Goal: Task Accomplishment & Management: Use online tool/utility

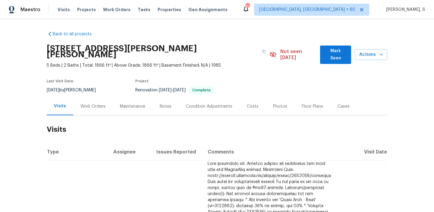
click at [89, 97] on div "Work Orders" at bounding box center [92, 106] width 39 height 18
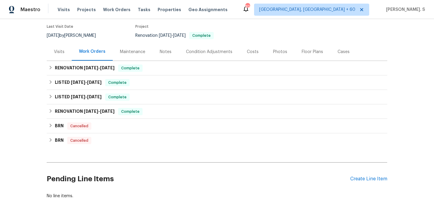
scroll to position [77, 0]
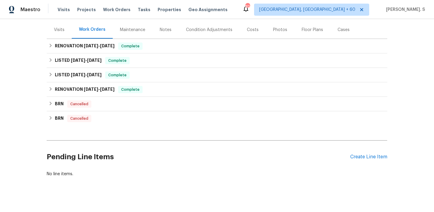
click at [350, 149] on h2 "Pending Line Items" at bounding box center [199, 157] width 304 height 28
click at [378, 154] on div "Pending Line Items Create Line Item" at bounding box center [217, 157] width 341 height 28
click at [378, 154] on div "Create Line Item" at bounding box center [368, 157] width 37 height 6
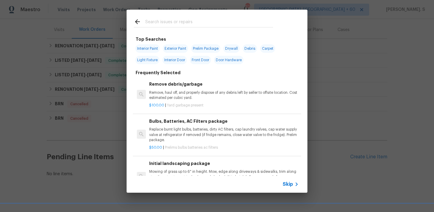
click at [179, 90] on p "Remove, haul off, and properly dispose of any debris left by seller to offsite …" at bounding box center [223, 95] width 149 height 10
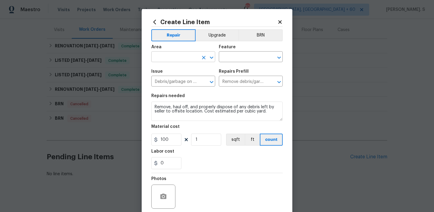
click at [210, 59] on icon "Open" at bounding box center [211, 57] width 7 height 7
click at [180, 68] on li "Lockbox" at bounding box center [183, 71] width 64 height 10
click at [277, 57] on icon "Open" at bounding box center [278, 57] width 7 height 7
type input "Lockbox"
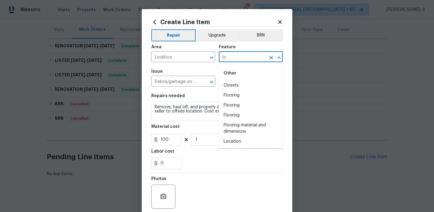
type input "l"
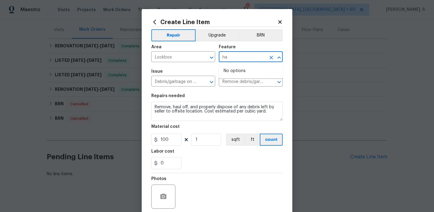
type input "h"
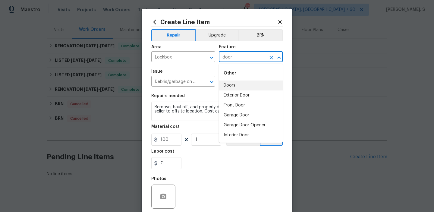
click at [246, 85] on li "Doors" at bounding box center [251, 85] width 64 height 10
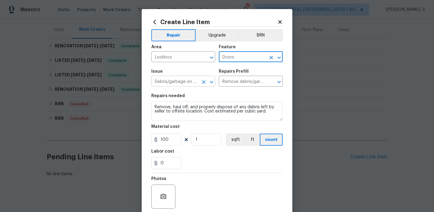
click at [211, 85] on icon "Open" at bounding box center [211, 81] width 7 height 7
type input "Doors"
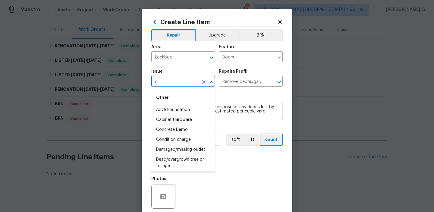
scroll to position [0, 0]
click at [180, 118] on li "Exterior Door Hardware" at bounding box center [183, 120] width 64 height 10
type input "Exterior Door Hardware"
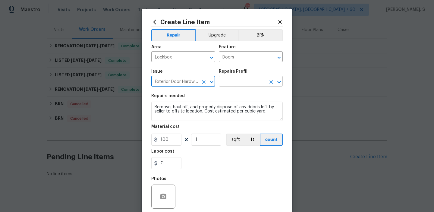
click at [277, 79] on icon "Open" at bounding box center [278, 81] width 7 height 7
type input "Exterior Door Hardware"
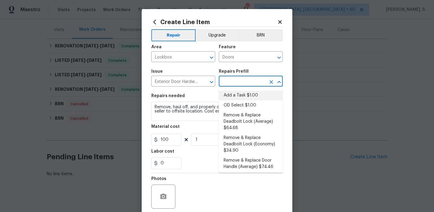
click at [252, 92] on li "Add a Task $1.00" at bounding box center [251, 95] width 64 height 10
type input "Interior Door"
type input "Add a Task $1.00"
type textarea "HPM to detail"
type input "1"
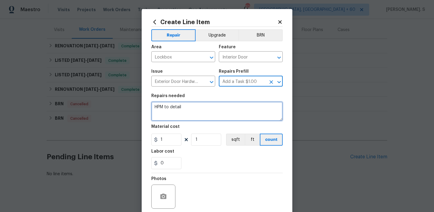
click at [205, 112] on textarea "HPM to detail" at bounding box center [216, 111] width 131 height 19
paste textarea "Locate the Opendoor lockbox and test for operation. Ensure the lockbox opens wi…"
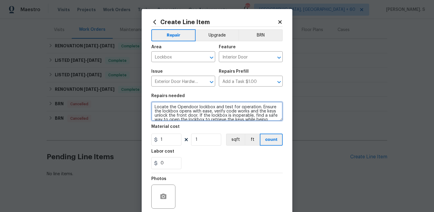
scroll to position [27, 0]
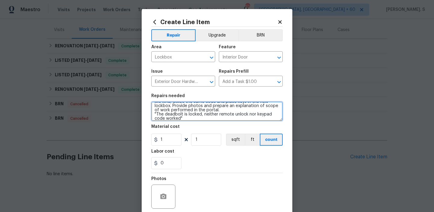
type textarea "Locate the Opendoor lockbox and test for operation. Ensure the lockbox opens wi…"
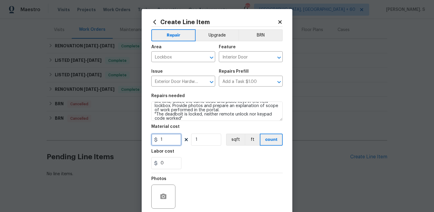
click at [169, 140] on input "1" at bounding box center [166, 140] width 30 height 12
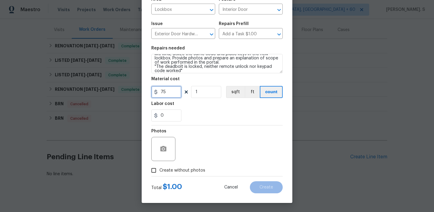
type input "75"
click at [169, 170] on span "Create without photos" at bounding box center [182, 170] width 46 height 6
click at [159, 170] on input "Create without photos" at bounding box center [153, 170] width 11 height 11
checkbox input "true"
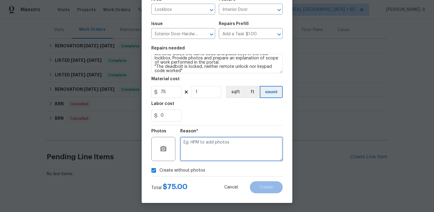
click at [218, 146] on textarea at bounding box center [231, 149] width 102 height 24
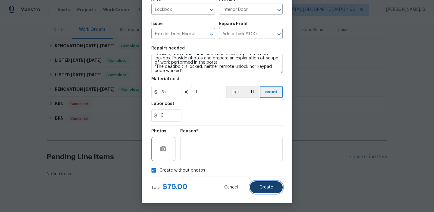
click at [253, 185] on button "Create" at bounding box center [266, 187] width 33 height 12
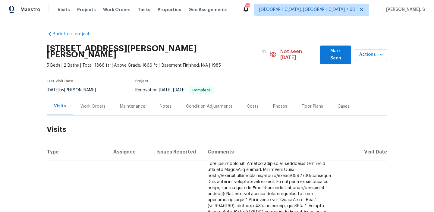
click at [89, 103] on div "Work Orders" at bounding box center [92, 106] width 25 height 6
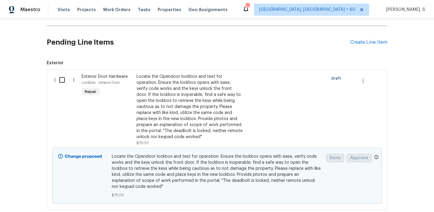
scroll to position [218, 0]
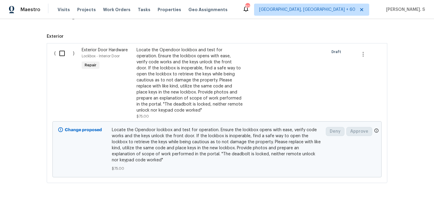
click at [65, 47] on input "checkbox" at bounding box center [64, 53] width 17 height 13
checkbox input "true"
click at [392, 190] on div "Cancel (1) Item Create Work Order" at bounding box center [217, 196] width 434 height 31
click at [392, 198] on span "Create Work Order" at bounding box center [399, 197] width 40 height 8
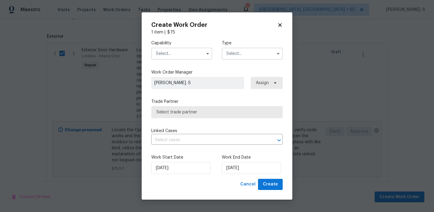
click at [172, 58] on input "text" at bounding box center [181, 54] width 61 height 12
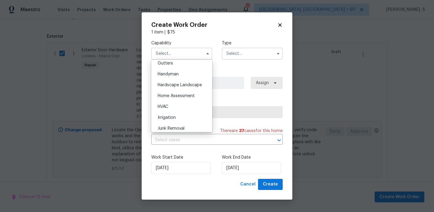
scroll to position [324, 0]
click at [175, 73] on span "Handyman" at bounding box center [168, 74] width 21 height 4
type input "Handyman"
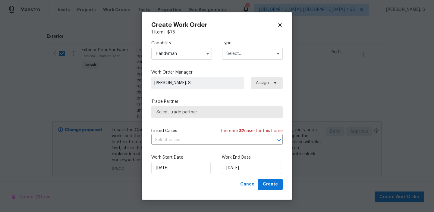
click at [242, 50] on input "text" at bounding box center [252, 54] width 61 height 12
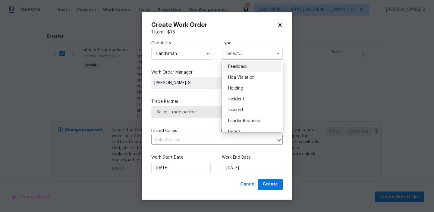
click at [242, 63] on div "Feedback" at bounding box center [252, 66] width 58 height 11
type input "Feedback"
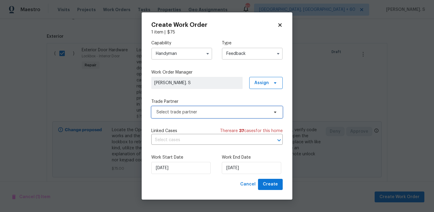
click at [217, 115] on span "Select trade partner" at bounding box center [212, 112] width 112 height 6
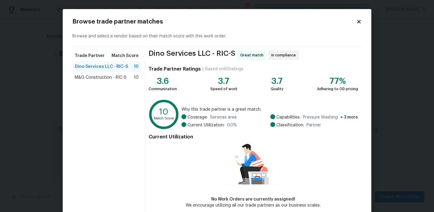
scroll to position [29, 0]
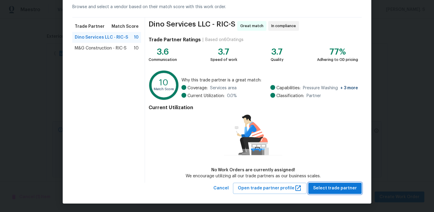
click at [320, 184] on span "Select trade partner" at bounding box center [335, 188] width 44 height 8
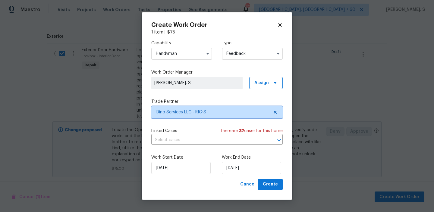
scroll to position [0, 0]
click at [193, 142] on input "text" at bounding box center [208, 139] width 115 height 9
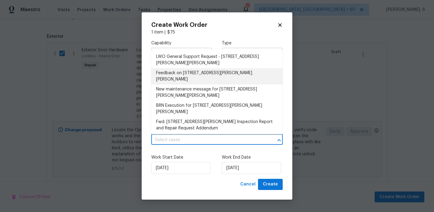
click at [174, 72] on li "Feedback on [STREET_ADDRESS][PERSON_NAME][PERSON_NAME]" at bounding box center [216, 76] width 131 height 16
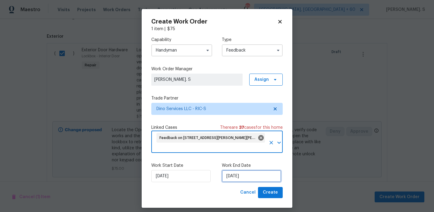
click at [229, 170] on input "[DATE]" at bounding box center [251, 176] width 59 height 12
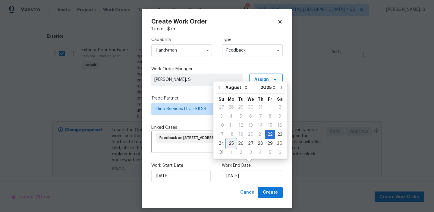
click at [231, 143] on div "25" at bounding box center [231, 143] width 10 height 8
type input "[DATE]"
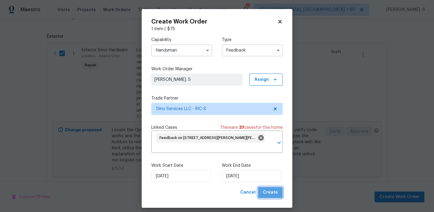
click at [272, 189] on span "Create" at bounding box center [270, 193] width 15 height 8
checkbox input "false"
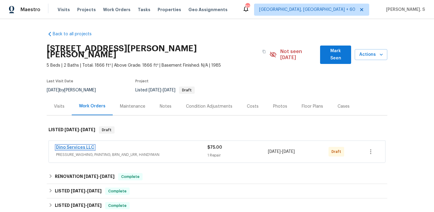
click at [80, 145] on link "Dino Services LLC" at bounding box center [75, 147] width 38 height 4
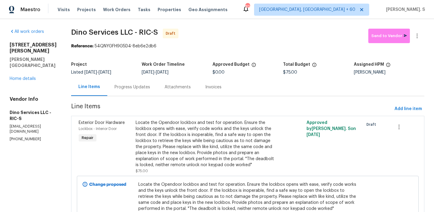
click at [125, 97] on section "Dino Services LLC - RIC-S Draft Send to Vendor Reference: 54QNYGFH9G5D4-8eb6e2d…" at bounding box center [247, 134] width 353 height 210
click at [134, 82] on div "Progress Updates" at bounding box center [132, 87] width 50 height 18
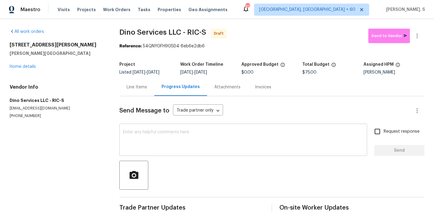
click at [155, 134] on textarea at bounding box center [243, 140] width 241 height 21
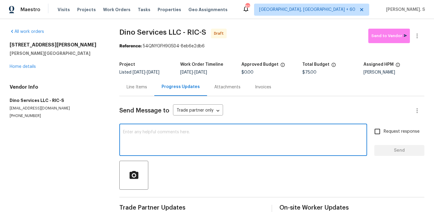
paste textarea "Hi, this is Glory with Opendoor. I’m confirming you received the WO for the pro…"
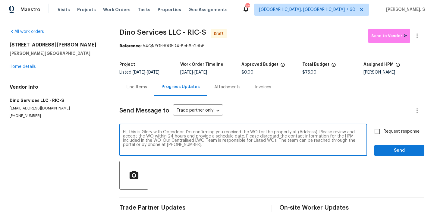
click at [304, 131] on textarea "Hi, this is Glory with Opendoor. I’m confirming you received the WO for the pro…" at bounding box center [243, 140] width 241 height 21
paste textarea "[STREET_ADDRESS][PERSON_NAME][PERSON_NAME]"
type textarea "Hi, this is Glory with Opendoor. I’m confirming you received the WO for the pro…"
click at [419, 34] on icon "button" at bounding box center [417, 35] width 7 height 7
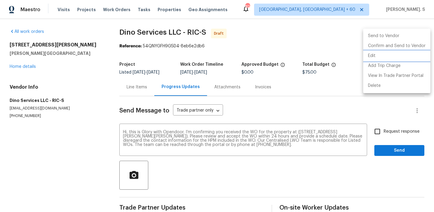
click at [396, 52] on li "Edit" at bounding box center [396, 56] width 67 height 10
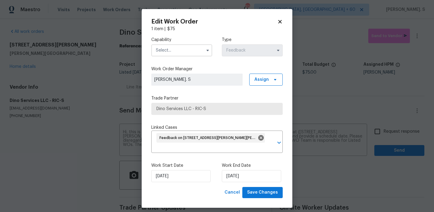
click at [169, 54] on input "text" at bounding box center [181, 50] width 61 height 12
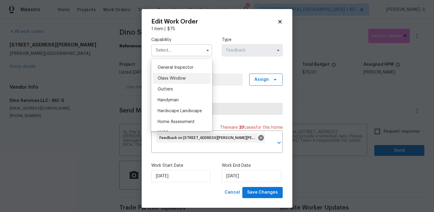
scroll to position [314, 0]
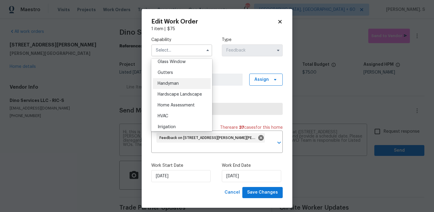
click at [177, 83] on span "Handyman" at bounding box center [168, 83] width 21 height 4
type input "Handyman"
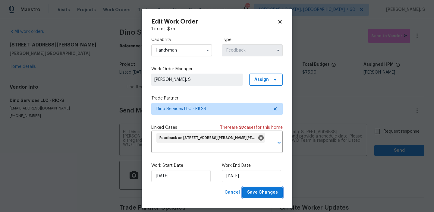
click at [269, 189] on span "Save Changes" at bounding box center [262, 193] width 31 height 8
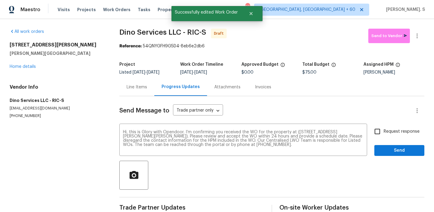
click at [372, 132] on input "Request response" at bounding box center [377, 131] width 13 height 13
checkbox input "true"
click at [393, 157] on div "Send Message to Trade partner only Trade partner only ​ Hi, this is Glory with …" at bounding box center [271, 155] width 305 height 118
click at [396, 148] on span "Send" at bounding box center [399, 151] width 40 height 8
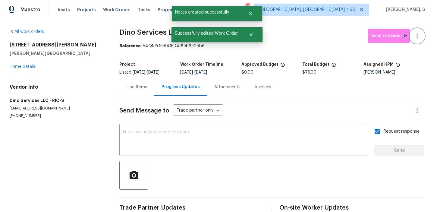
click at [417, 29] on button "button" at bounding box center [417, 36] width 14 height 14
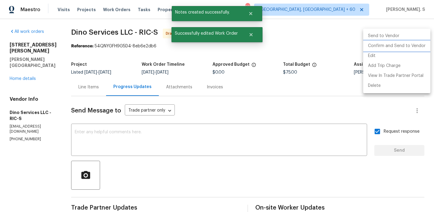
click at [416, 46] on li "Confirm and Send to Vendor" at bounding box center [396, 46] width 67 height 10
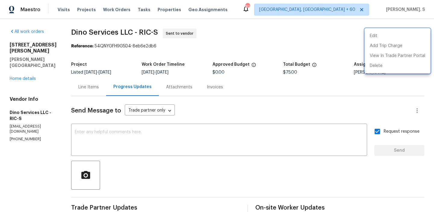
click at [96, 43] on div at bounding box center [217, 106] width 434 height 212
click at [96, 43] on div "Edit Add Trip Charge View In Trade Partner Portal Delete" at bounding box center [217, 106] width 434 height 212
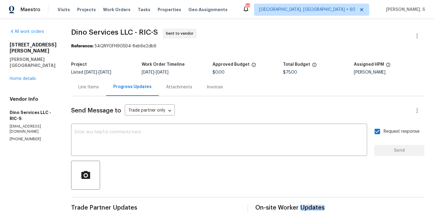
click at [102, 31] on span "Dino Services LLC - RIC-S" at bounding box center [114, 32] width 87 height 7
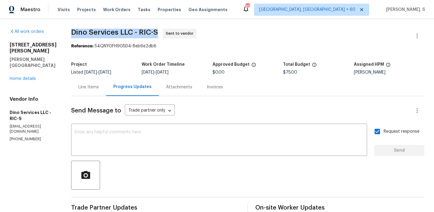
copy span "Dino Services LLC - RIC-S"
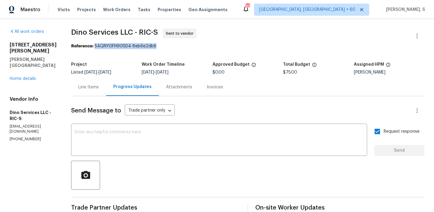
drag, startPoint x: 92, startPoint y: 46, endPoint x: 196, endPoint y: 47, distance: 103.7
click at [196, 47] on div "Reference: 54QNYGFH9G5D4-8eb6e2db6" at bounding box center [247, 46] width 353 height 6
copy div "54QNYGFH9G5D4-8eb6e2db6"
